Goal: Task Accomplishment & Management: Use online tool/utility

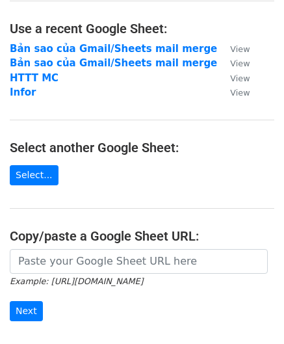
scroll to position [130, 0]
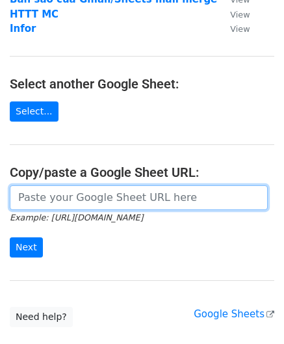
click at [99, 196] on input "url" at bounding box center [139, 197] width 258 height 25
paste input "[URL][DOMAIN_NAME]"
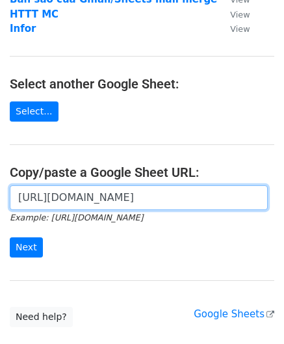
scroll to position [0, 292]
type input "https://docs.google.com/spreadsheets/d/1RDEMl2MT2swuoAQHx0MEkaz9ioxrReap5eyQ3Ue…"
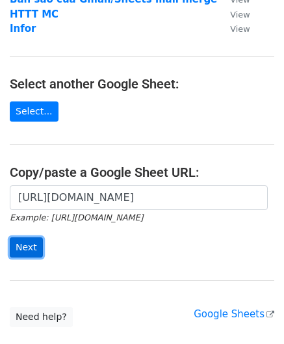
scroll to position [0, 0]
click at [30, 252] on input "Next" at bounding box center [26, 247] width 33 height 20
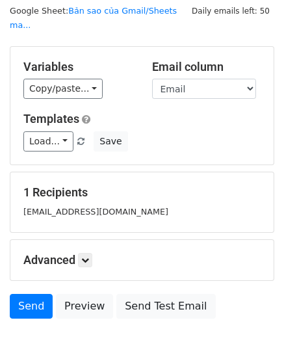
scroll to position [107, 0]
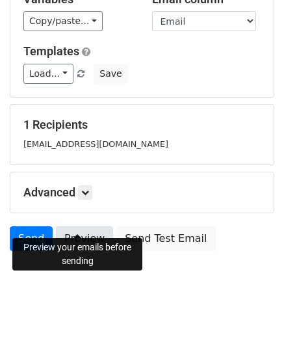
click at [86, 226] on link "Preview" at bounding box center [84, 238] width 57 height 25
click at [82, 226] on link "Preview" at bounding box center [84, 238] width 57 height 25
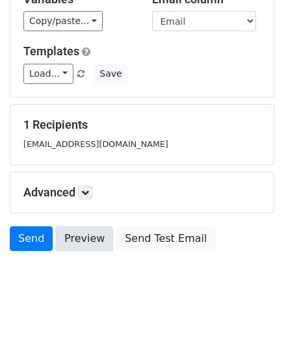
click at [82, 226] on link "Preview" at bounding box center [84, 238] width 57 height 25
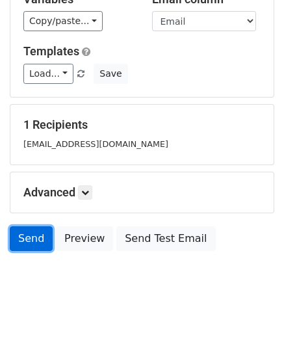
click at [36, 226] on link "Send" at bounding box center [31, 238] width 43 height 25
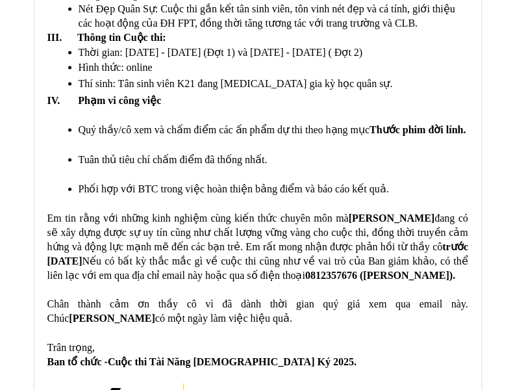
scroll to position [845, 0]
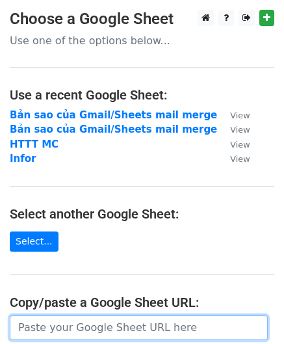
click at [79, 322] on input "url" at bounding box center [139, 327] width 258 height 25
paste input "https://docs.google.com/spreadsheets/d/1RDEMl2MT2swuoAQHx0MEkaz9ioxrReap5eyQ3Ue…"
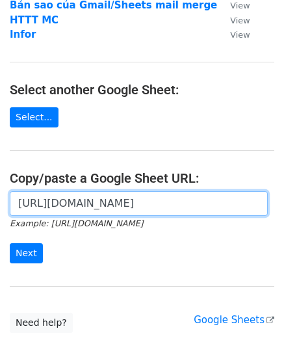
scroll to position [130, 0]
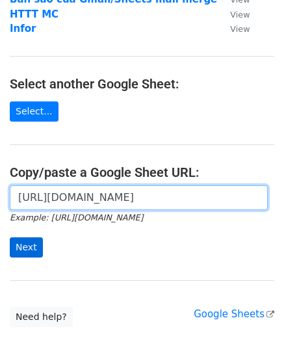
type input "https://docs.google.com/spreadsheets/d/1RDEMl2MT2swuoAQHx0MEkaz9ioxrReap5eyQ3Ue…"
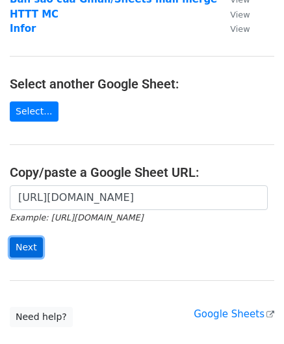
scroll to position [0, 0]
click at [27, 249] on input "Next" at bounding box center [26, 247] width 33 height 20
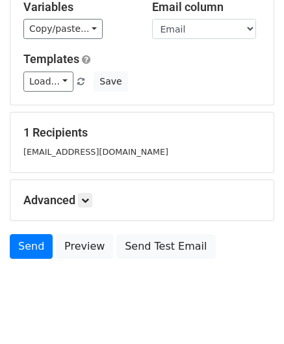
scroll to position [107, 0]
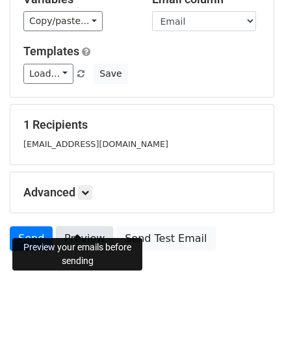
click at [83, 226] on link "Preview" at bounding box center [84, 238] width 57 height 25
click at [76, 226] on link "Preview" at bounding box center [84, 238] width 57 height 25
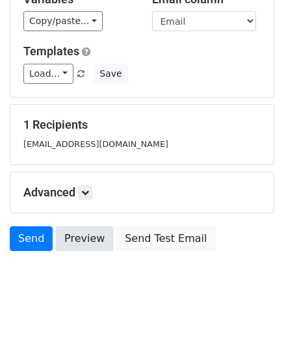
click at [76, 226] on link "Preview" at bounding box center [84, 238] width 57 height 25
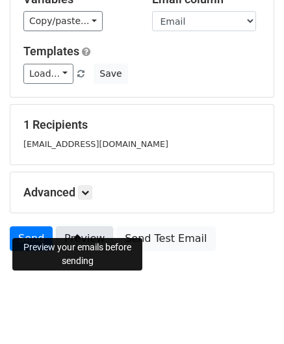
click at [74, 226] on link "Preview" at bounding box center [84, 238] width 57 height 25
click at [90, 227] on link "Preview" at bounding box center [84, 238] width 57 height 25
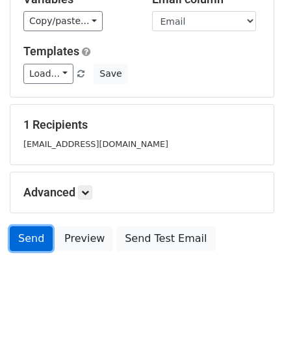
click at [27, 226] on link "Send" at bounding box center [31, 238] width 43 height 25
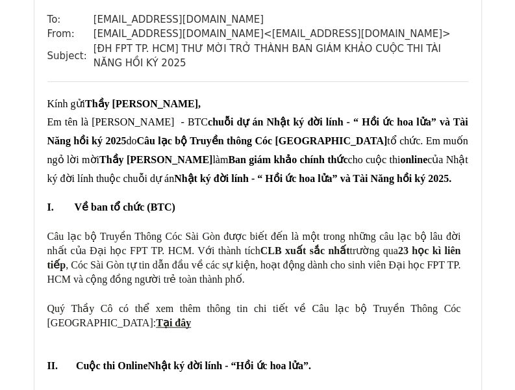
scroll to position [195, 0]
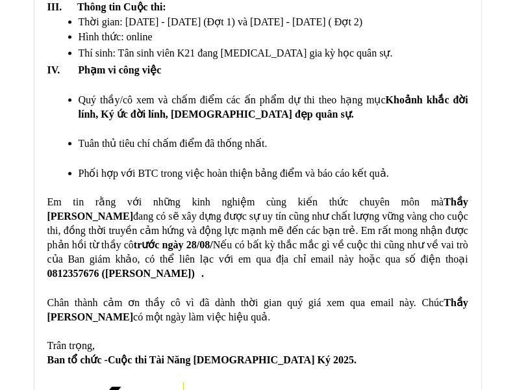
scroll to position [780, 0]
